Goal: Information Seeking & Learning: Understand process/instructions

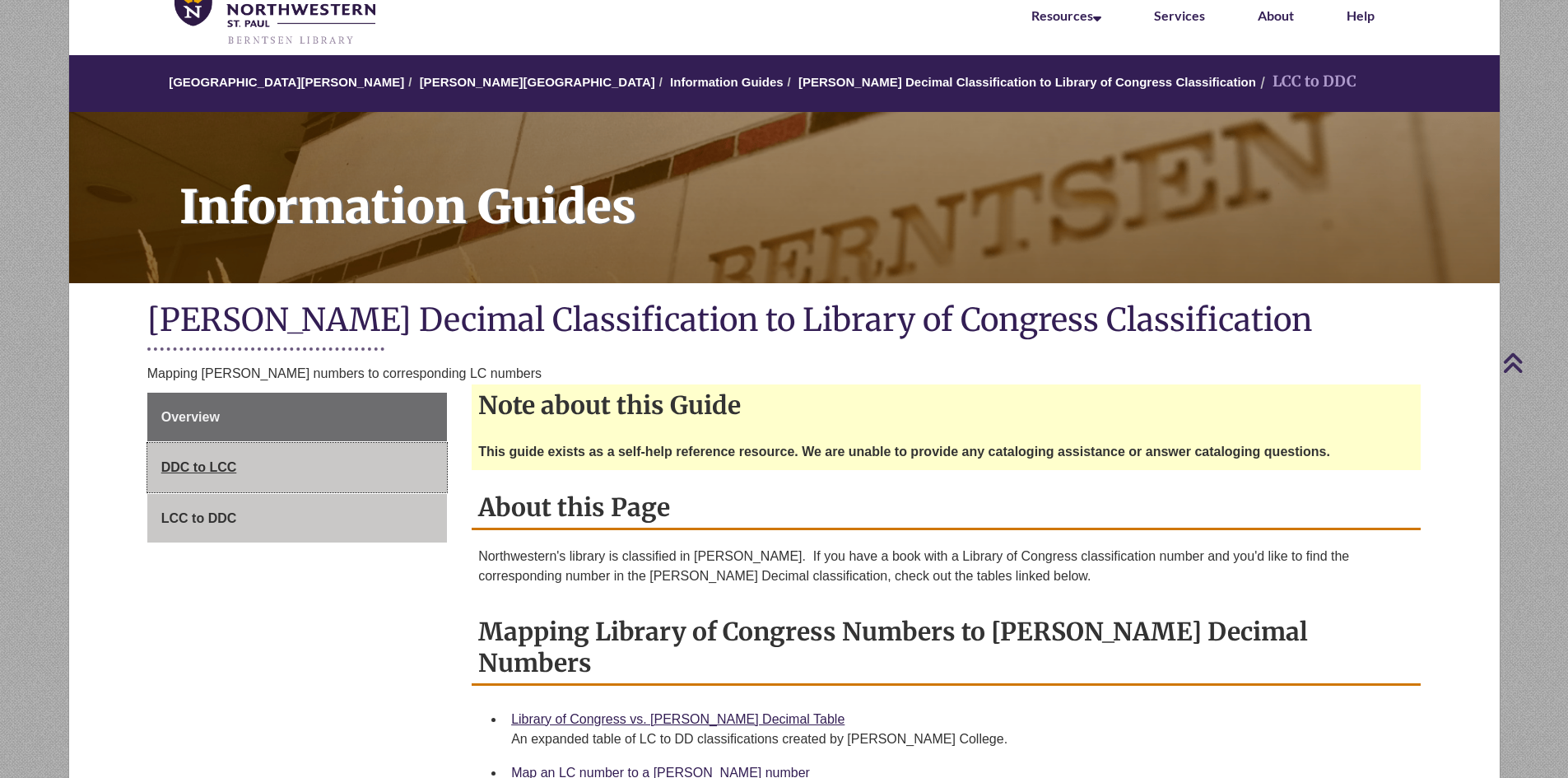
scroll to position [82, 0]
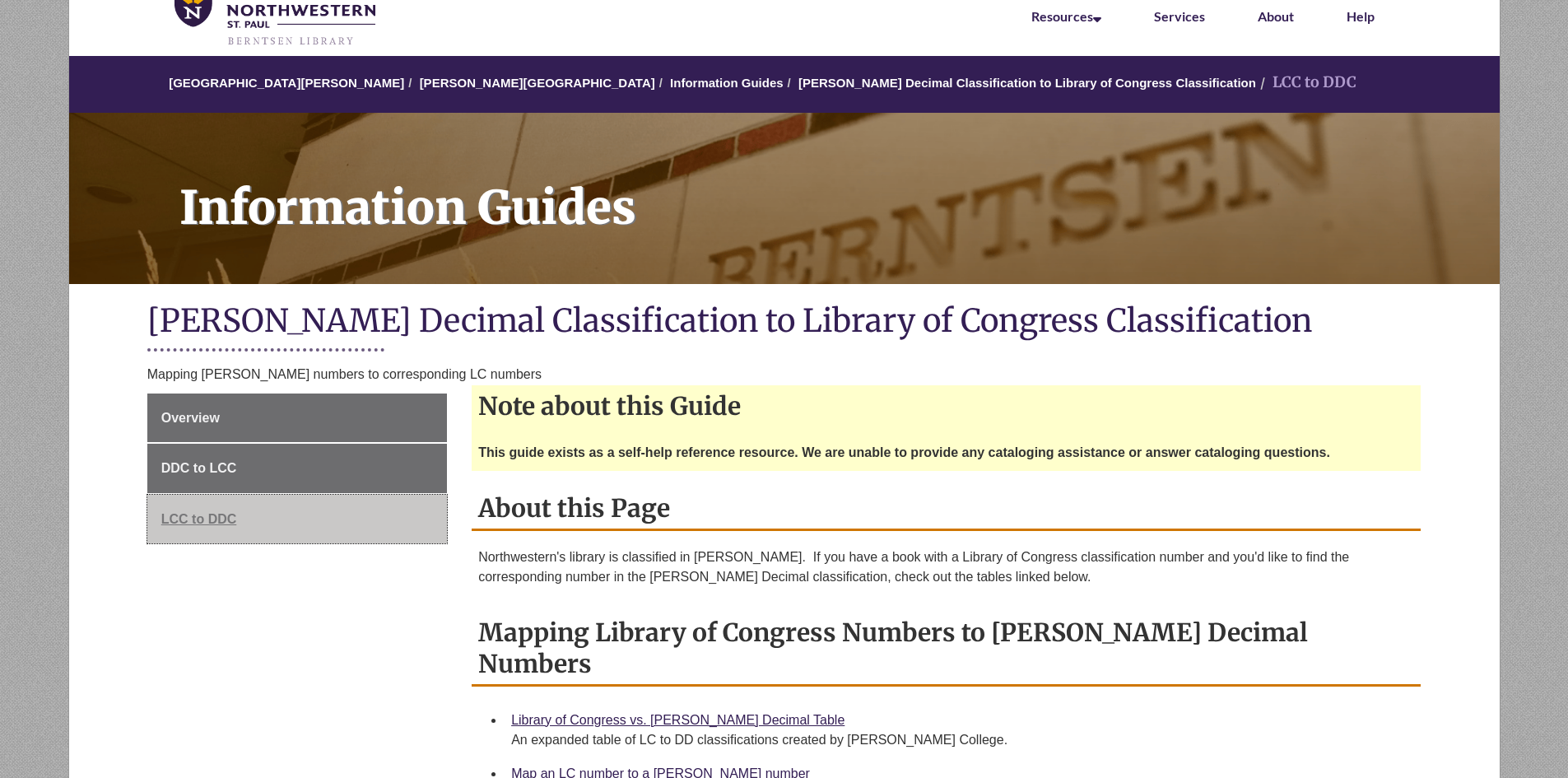
click at [177, 518] on span "LCC to DDC" at bounding box center [199, 520] width 76 height 14
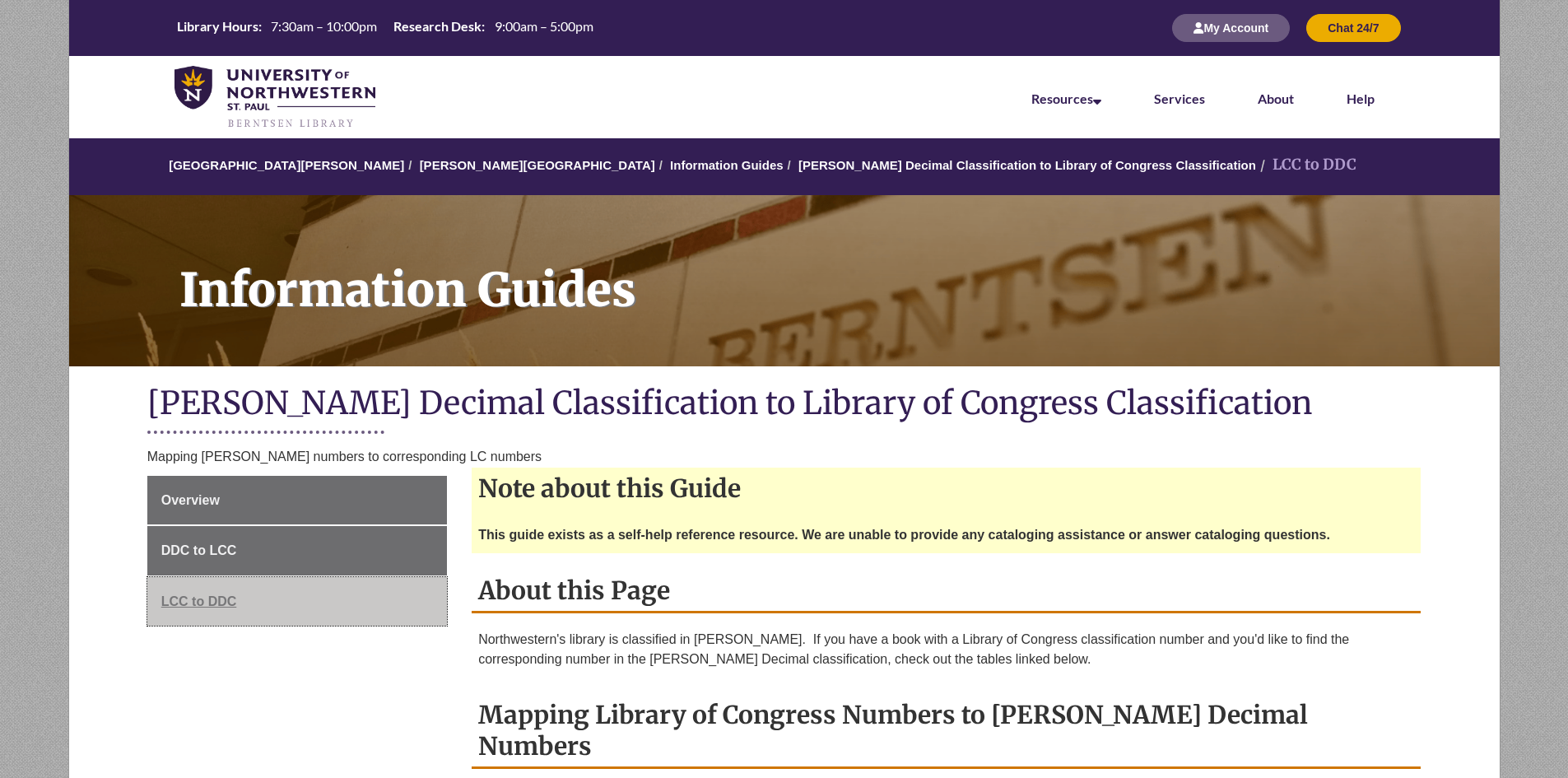
click at [185, 594] on span "LCC to DDC" at bounding box center [199, 602] width 76 height 14
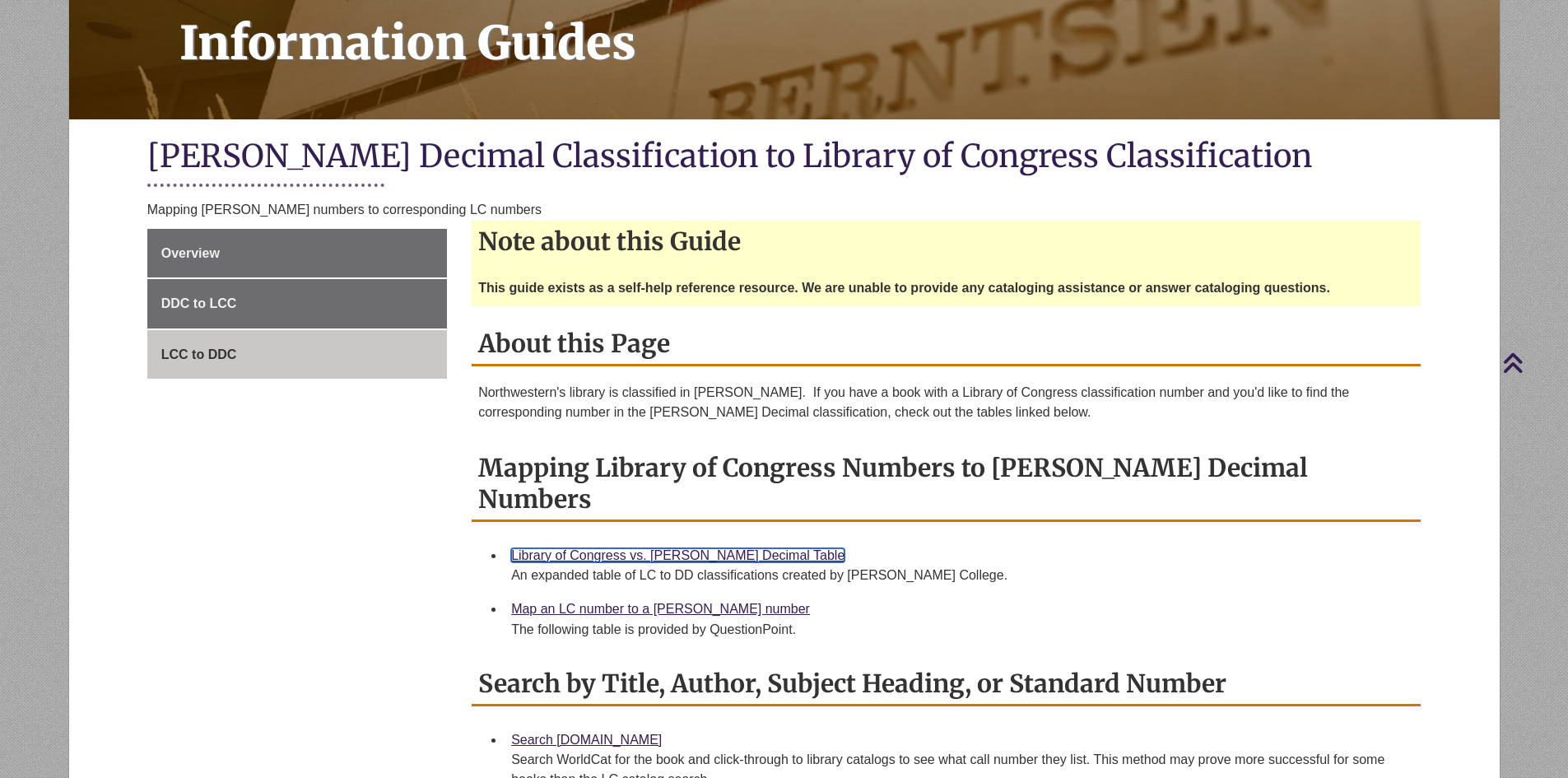
click at [622, 548] on link "Library of Congress vs. [PERSON_NAME] Decimal Table" at bounding box center [678, 556] width 333 height 14
click at [196, 348] on span "LCC to DDC" at bounding box center [199, 355] width 76 height 14
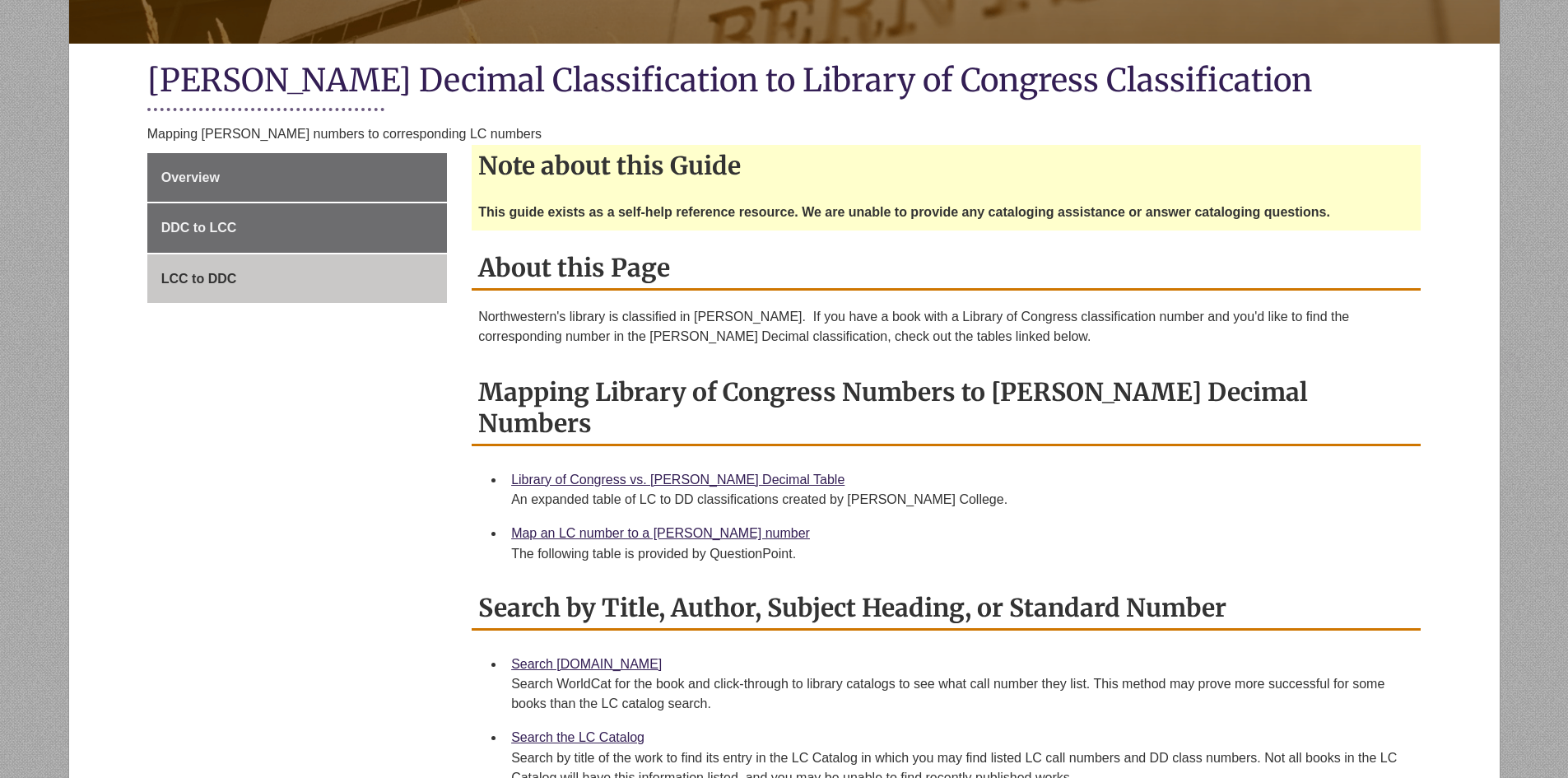
scroll to position [330, 0]
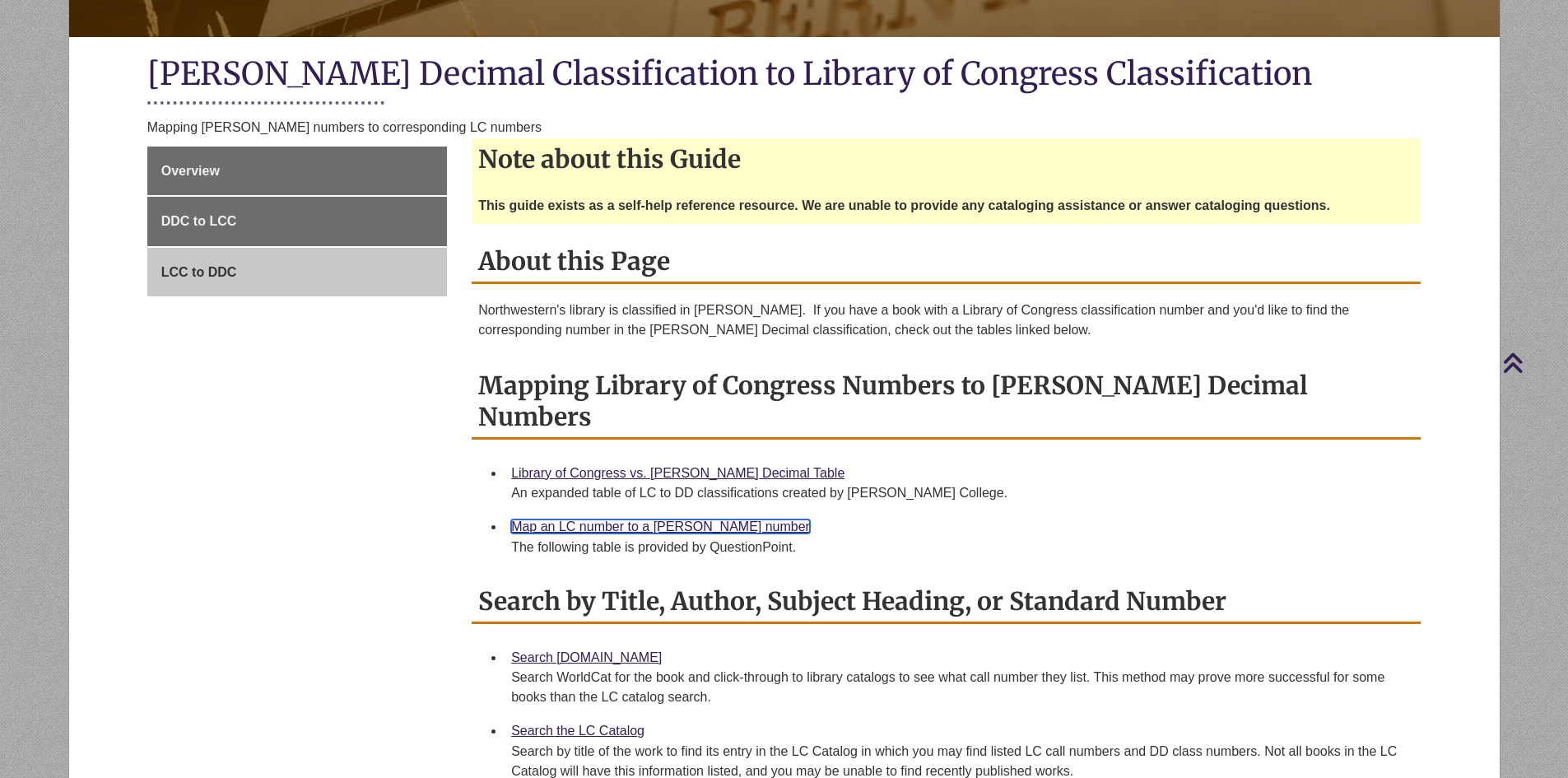
click at [608, 520] on link "Map an LC number to a [PERSON_NAME] number" at bounding box center [661, 527] width 299 height 14
